Goal: Task Accomplishment & Management: Use online tool/utility

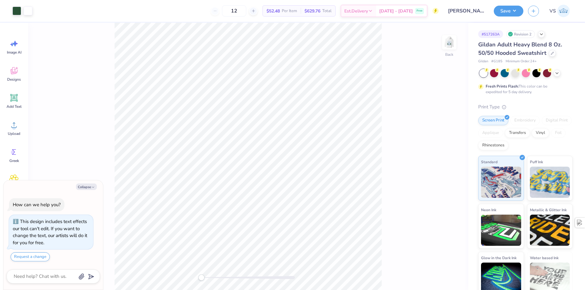
type textarea "x"
click at [551, 10] on span "VS" at bounding box center [552, 10] width 6 height 7
type textarea "x"
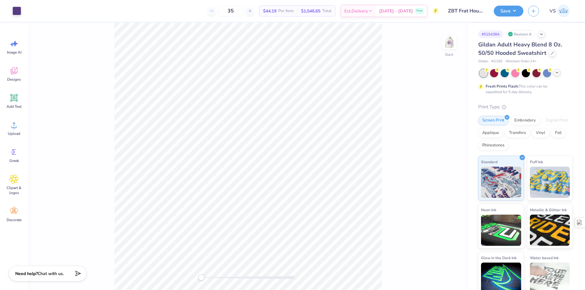
click at [555, 76] on div at bounding box center [525, 73] width 93 height 8
click at [556, 75] on div at bounding box center [556, 72] width 7 height 7
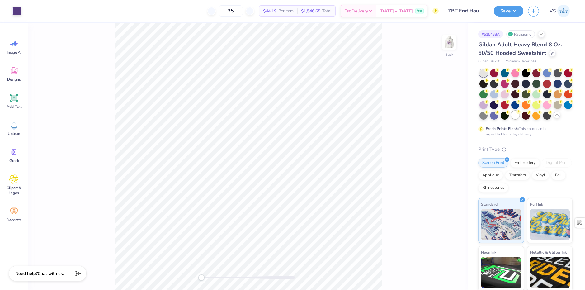
click at [519, 117] on div at bounding box center [515, 115] width 8 height 8
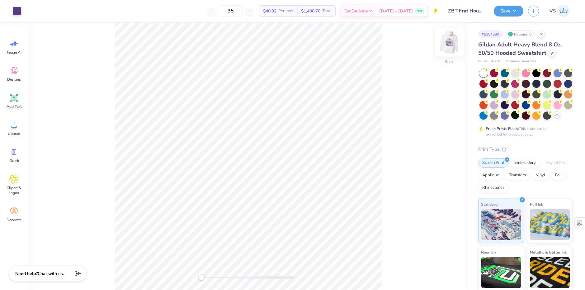
click at [444, 45] on img at bounding box center [449, 42] width 25 height 25
click at [444, 45] on img at bounding box center [449, 42] width 12 height 12
click at [514, 8] on button "Save" at bounding box center [509, 10] width 30 height 11
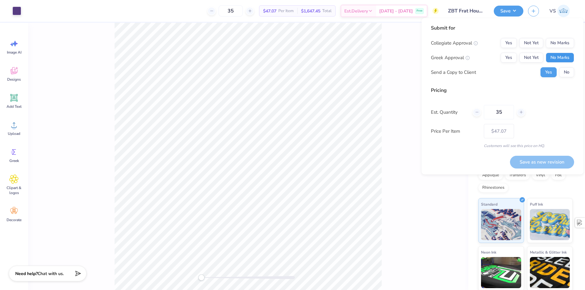
click at [562, 60] on button "No Marks" at bounding box center [560, 58] width 28 height 10
click at [560, 43] on button "No Marks" at bounding box center [560, 43] width 28 height 10
click at [566, 70] on button "No" at bounding box center [566, 72] width 15 height 10
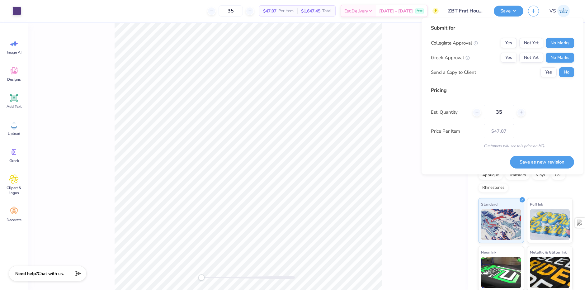
click at [517, 58] on div "Yes Not Yet No Marks" at bounding box center [537, 58] width 73 height 10
click at [506, 53] on button "Yes" at bounding box center [509, 58] width 16 height 10
click at [398, 99] on div "Back" at bounding box center [248, 156] width 440 height 267
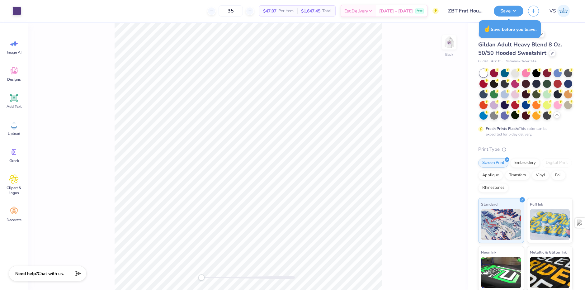
click at [453, 22] on div "Art colors 35 $47.07 Per Item $1,647.45 Total Est. Delivery Sep 22 - 25 Free De…" at bounding box center [292, 145] width 585 height 290
click at [243, 15] on input "35" at bounding box center [231, 10] width 24 height 11
type input "36"
click at [517, 73] on div at bounding box center [515, 72] width 8 height 8
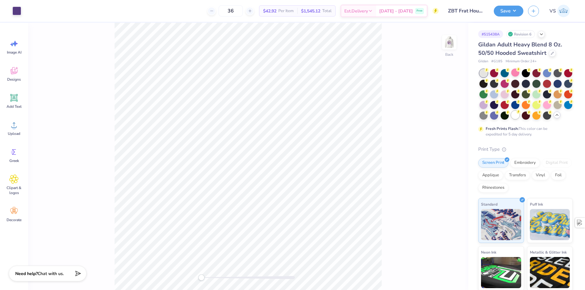
click at [519, 114] on div at bounding box center [515, 115] width 8 height 8
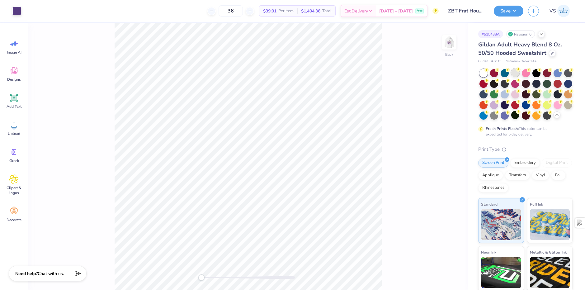
click at [519, 73] on div at bounding box center [515, 72] width 8 height 8
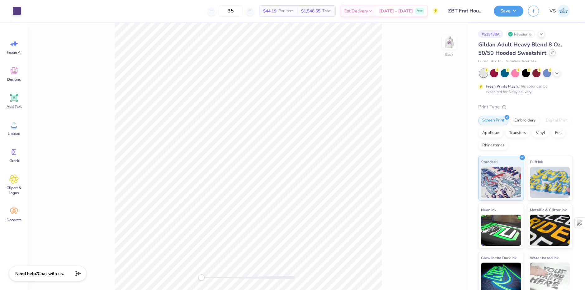
click at [551, 54] on icon at bounding box center [552, 52] width 3 height 3
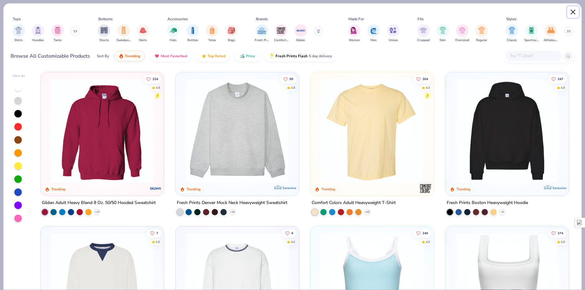
click at [573, 12] on button "Close" at bounding box center [573, 12] width 12 height 12
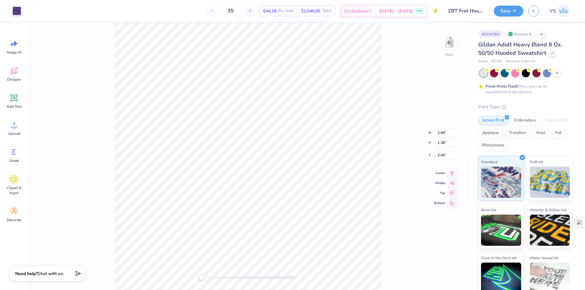
click at [89, 84] on div "Back W 2.99 2.99 " H 1.38 1.38 " Y 3.00 3.00 " Center Middle Top Bottom" at bounding box center [248, 156] width 440 height 267
click at [549, 53] on div at bounding box center [552, 52] width 7 height 7
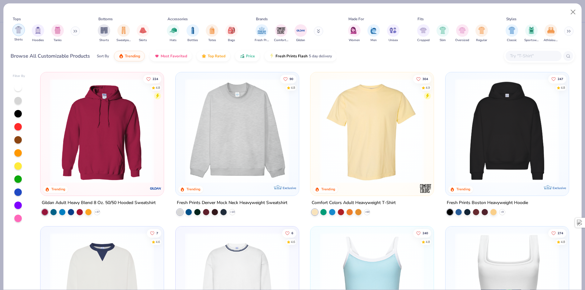
click at [21, 34] on div "filter for Shirts" at bounding box center [18, 30] width 12 height 12
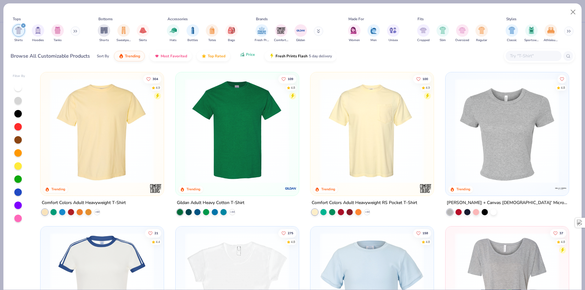
click at [248, 54] on span "Price" at bounding box center [250, 54] width 9 height 5
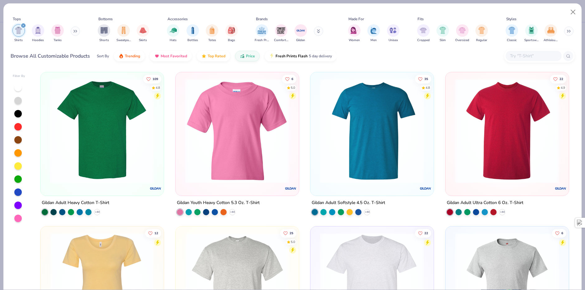
click at [117, 110] on img at bounding box center [102, 130] width 111 height 105
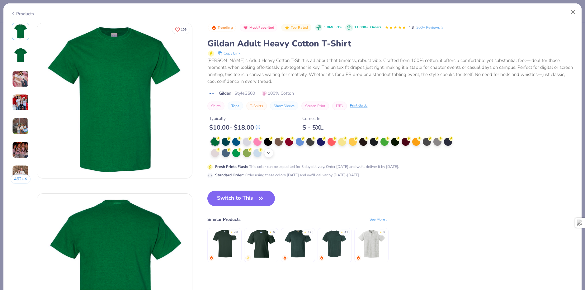
click at [270, 149] on div "+ 22" at bounding box center [268, 152] width 9 height 9
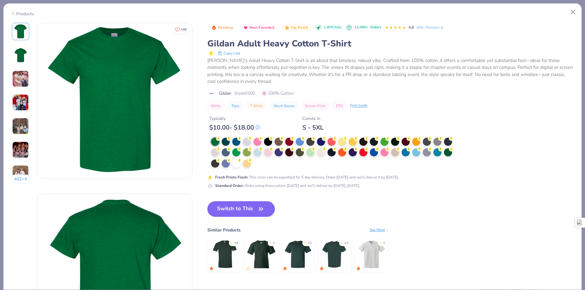
click at [258, 163] on div at bounding box center [333, 153] width 245 height 31
click at [233, 165] on div at bounding box center [236, 163] width 8 height 8
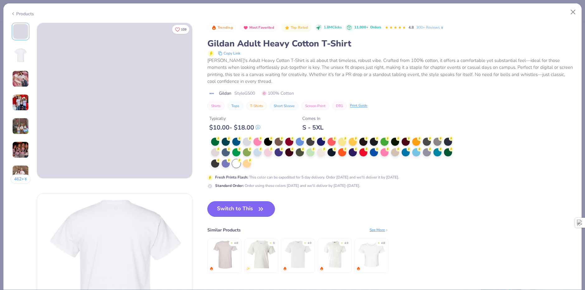
click at [239, 209] on button "Switch to This" at bounding box center [241, 209] width 68 height 16
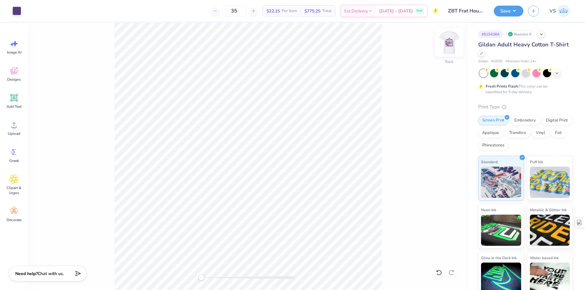
click at [453, 42] on img at bounding box center [449, 42] width 25 height 25
click at [452, 45] on img at bounding box center [449, 42] width 25 height 25
click at [451, 44] on img at bounding box center [449, 42] width 25 height 25
click at [450, 48] on img at bounding box center [449, 42] width 25 height 25
click at [449, 44] on img at bounding box center [449, 42] width 25 height 25
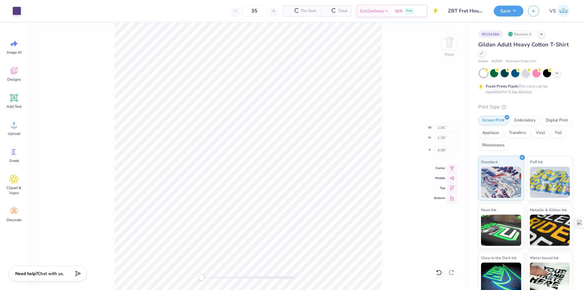
type input "2.95"
type input "1.36"
type input "4.08"
click at [450, 41] on img at bounding box center [449, 42] width 25 height 25
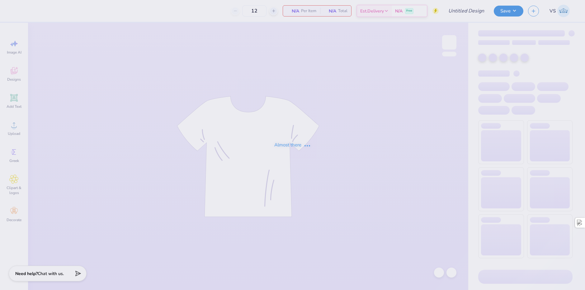
type input "ZBT Frat House proof"
type input "36"
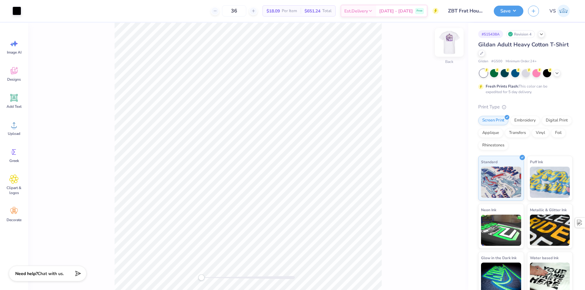
click at [448, 45] on img at bounding box center [449, 42] width 25 height 25
click at [448, 45] on img at bounding box center [449, 42] width 12 height 12
click at [448, 42] on img at bounding box center [449, 42] width 25 height 25
click at [447, 42] on img at bounding box center [449, 42] width 25 height 25
click at [495, 12] on button "Save" at bounding box center [509, 10] width 30 height 11
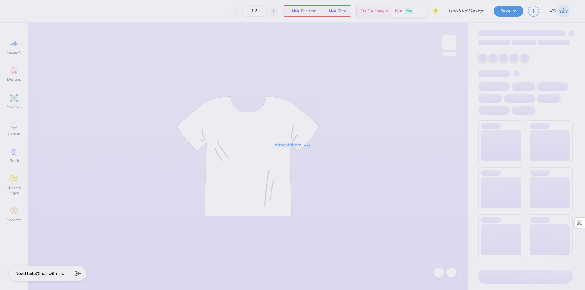
type input "ZBT Frat House proof"
type input "36"
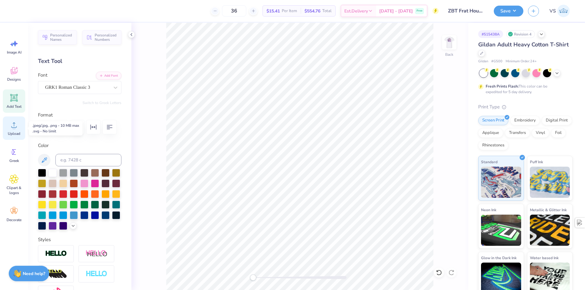
click at [11, 134] on span "Upload" at bounding box center [14, 133] width 12 height 5
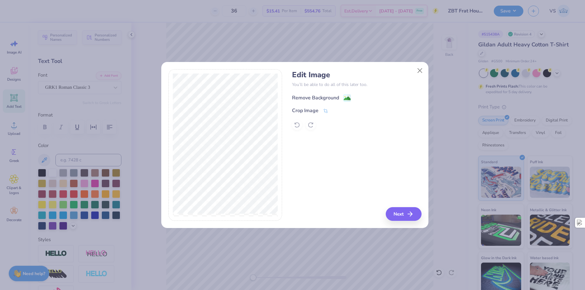
click at [349, 98] on image at bounding box center [347, 98] width 7 height 7
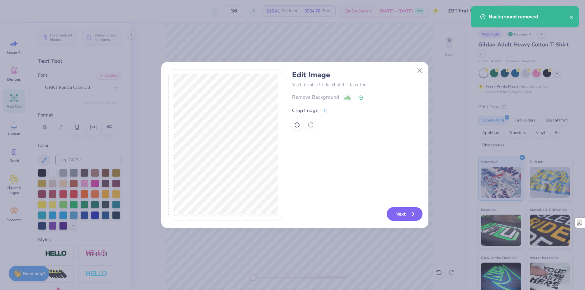
click at [397, 212] on button "Next" at bounding box center [405, 214] width 36 height 14
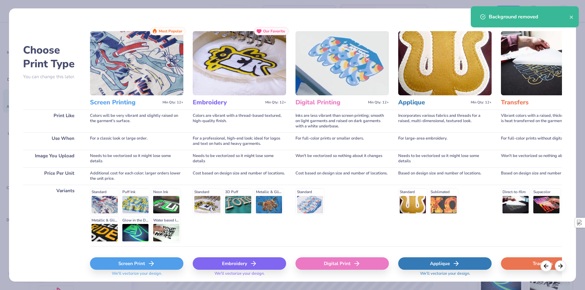
click at [151, 261] on polyline at bounding box center [152, 263] width 2 height 4
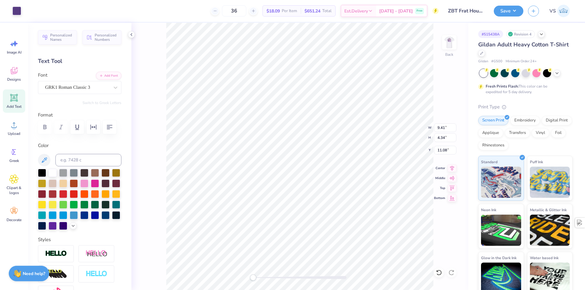
type input "3.55"
type input "1.64"
type input "2.92"
type input "1.35"
type input "2.18"
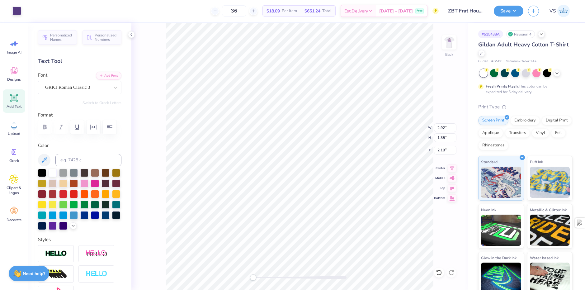
type input "3.18"
type input "1.47"
click at [497, 10] on button "Save" at bounding box center [509, 10] width 30 height 11
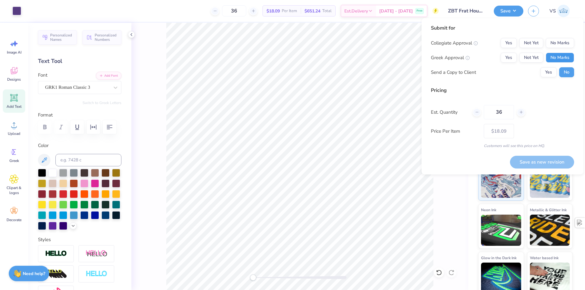
click at [556, 55] on button "No Marks" at bounding box center [560, 58] width 28 height 10
click at [512, 54] on button "Yes" at bounding box center [509, 58] width 16 height 10
click at [561, 42] on button "No Marks" at bounding box center [560, 43] width 28 height 10
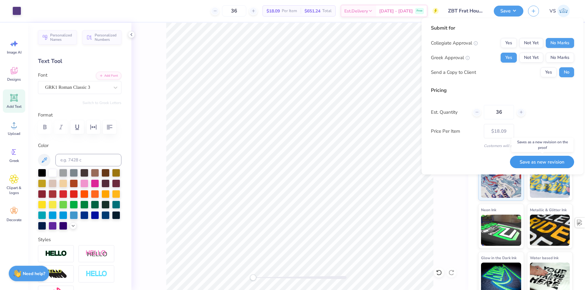
click at [535, 161] on button "Save as new revision" at bounding box center [542, 162] width 64 height 13
type input "$18.09"
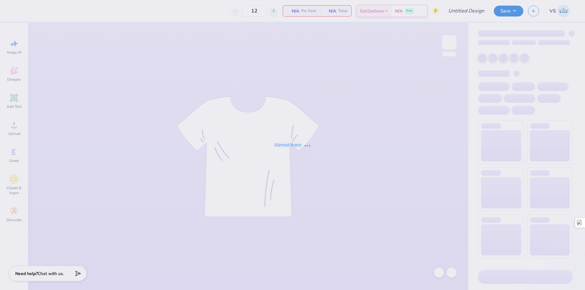
type input "ZBT Frat House proof"
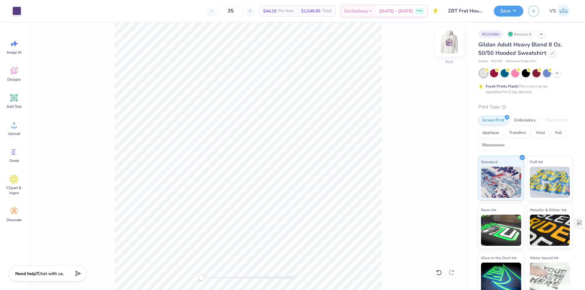
click at [447, 45] on img at bounding box center [449, 42] width 25 height 25
drag, startPoint x: 452, startPoint y: 41, endPoint x: 556, endPoint y: 75, distance: 109.0
click at [452, 41] on img at bounding box center [449, 42] width 12 height 12
click at [556, 75] on icon at bounding box center [556, 72] width 5 height 5
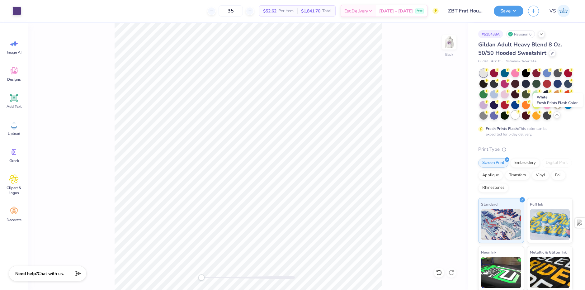
click at [519, 116] on div at bounding box center [515, 115] width 8 height 8
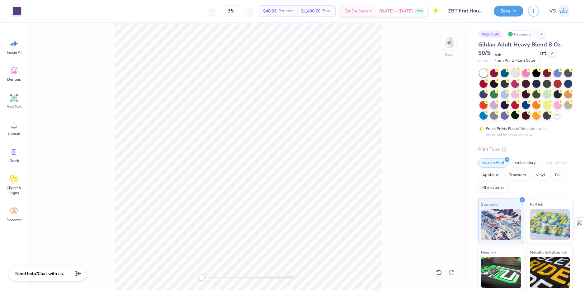
click at [516, 74] on div at bounding box center [515, 72] width 8 height 8
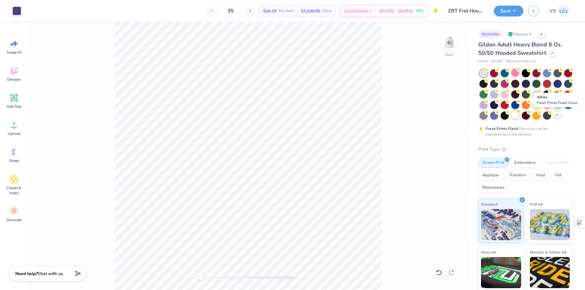
click at [519, 115] on div at bounding box center [515, 115] width 8 height 8
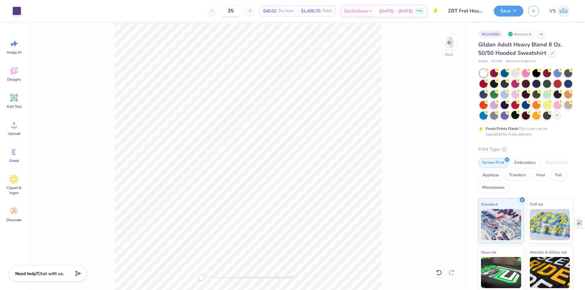
click at [243, 14] on input "35" at bounding box center [231, 10] width 24 height 11
type input "36"
click at [11, 137] on div "Upload" at bounding box center [14, 127] width 22 height 23
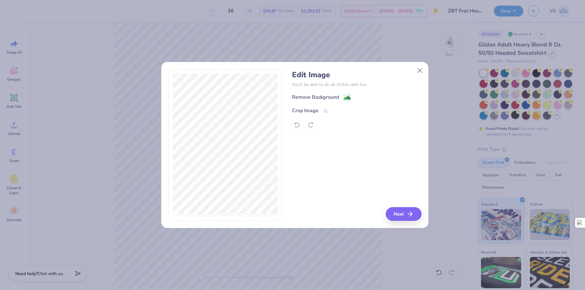
click at [330, 99] on div "Remove Background" at bounding box center [315, 96] width 47 height 7
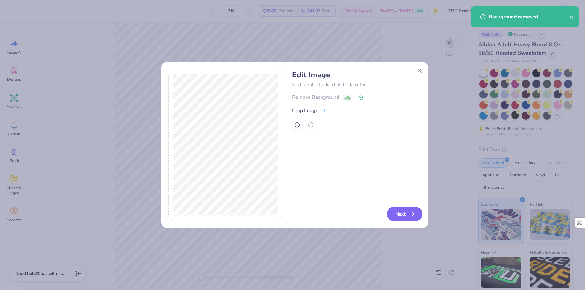
click at [395, 209] on button "Next" at bounding box center [405, 214] width 36 height 14
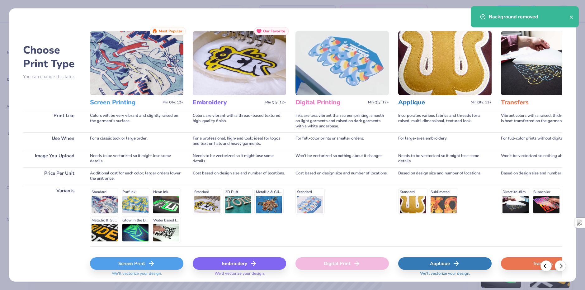
click at [152, 265] on polyline at bounding box center [152, 263] width 2 height 4
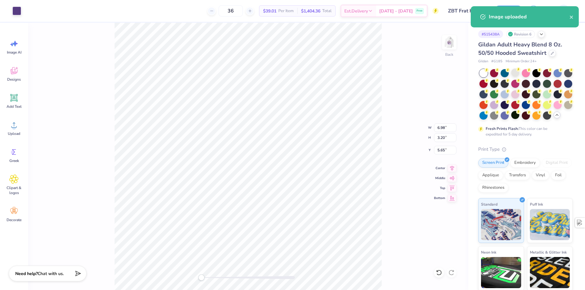
type input "2.96"
type input "1.36"
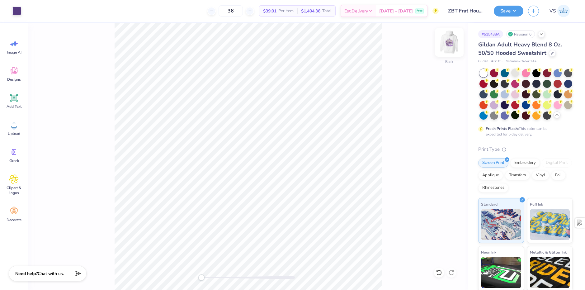
click at [454, 45] on img at bounding box center [449, 42] width 25 height 25
click at [445, 46] on img at bounding box center [449, 42] width 25 height 25
click at [507, 10] on button "Save" at bounding box center [509, 10] width 30 height 11
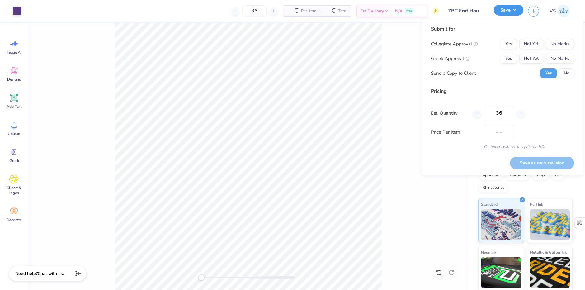
type input "$45.52"
click at [568, 75] on button "No" at bounding box center [566, 73] width 15 height 10
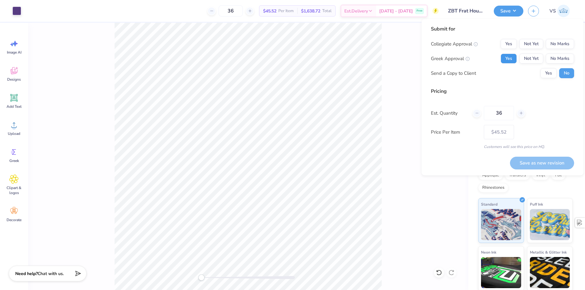
click at [510, 57] on button "Yes" at bounding box center [509, 59] width 16 height 10
click at [566, 45] on button "No Marks" at bounding box center [560, 44] width 28 height 10
click at [521, 98] on div "Pricing Est. Quantity 36 Price Per Item $45.52 Customers will see this price on…" at bounding box center [502, 118] width 143 height 62
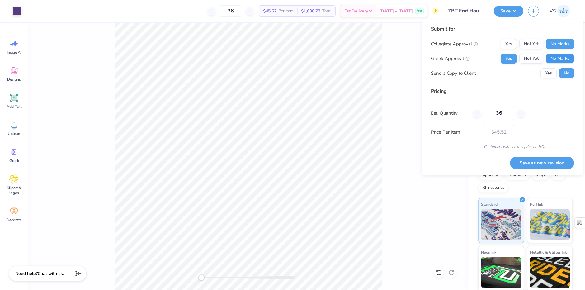
click at [551, 59] on button "No Marks" at bounding box center [560, 59] width 28 height 10
click at [511, 57] on button "Yes" at bounding box center [509, 59] width 16 height 10
click at [515, 83] on div "Submit for Collegiate Approval Yes Not Yet No Marks Greek Approval Yes Not Yet …" at bounding box center [502, 87] width 143 height 124
click at [412, 87] on div "Back" at bounding box center [248, 156] width 440 height 267
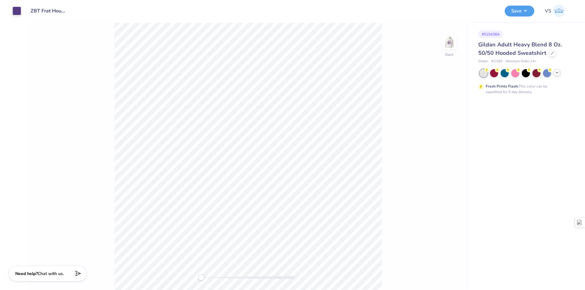
click at [558, 74] on icon at bounding box center [556, 72] width 5 height 5
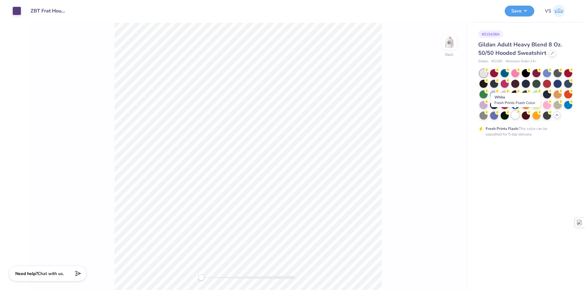
click at [515, 114] on div at bounding box center [515, 115] width 8 height 8
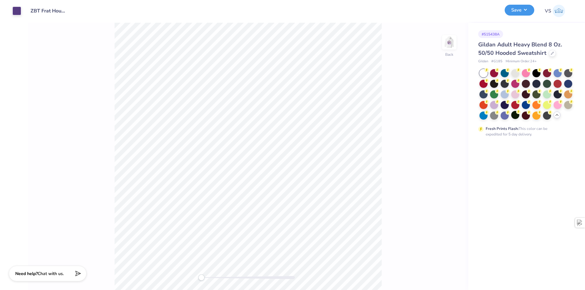
click at [520, 11] on button "Save" at bounding box center [520, 10] width 30 height 11
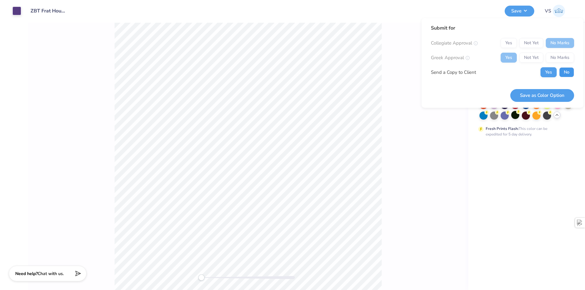
click at [562, 73] on button "No" at bounding box center [566, 72] width 15 height 10
click at [542, 92] on button "Save as Color Option" at bounding box center [542, 95] width 64 height 13
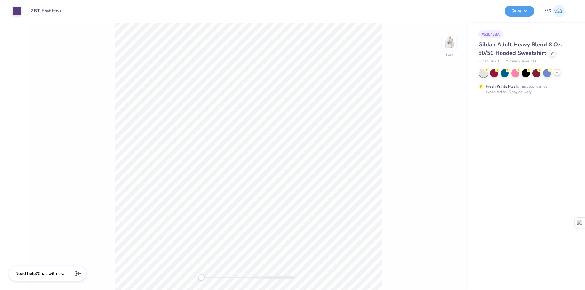
click at [558, 73] on icon at bounding box center [556, 72] width 5 height 5
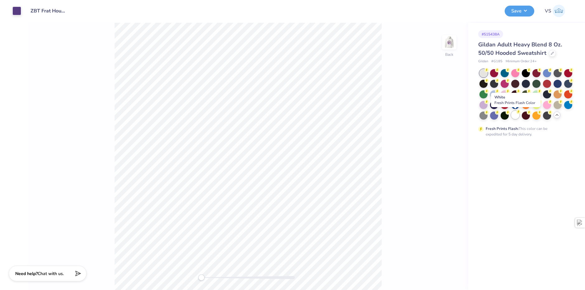
click at [513, 118] on div at bounding box center [515, 115] width 8 height 8
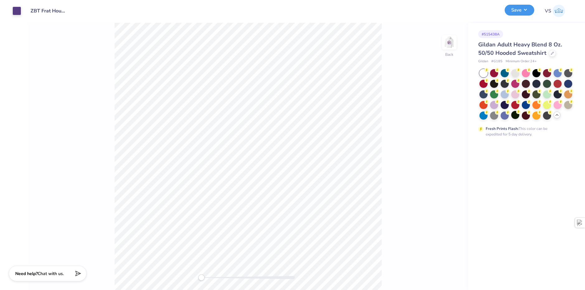
click at [512, 10] on button "Save" at bounding box center [520, 10] width 30 height 11
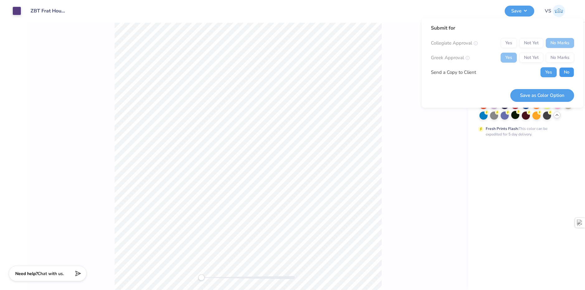
click at [563, 71] on button "No" at bounding box center [566, 72] width 15 height 10
click at [557, 97] on button "Save as Color Option" at bounding box center [542, 95] width 64 height 13
